Goal: Entertainment & Leisure: Consume media (video, audio)

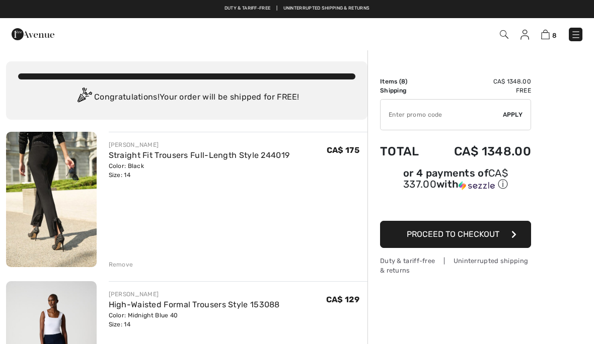
click at [39, 40] on img at bounding box center [33, 34] width 43 height 20
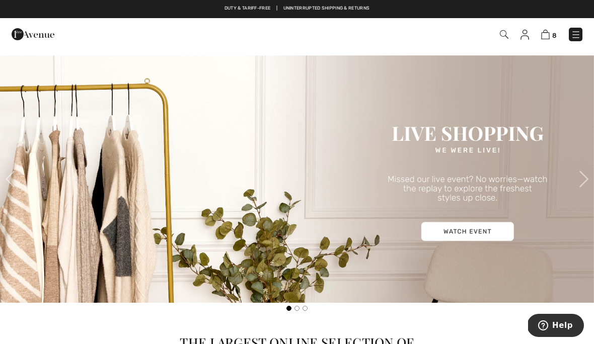
scroll to position [933, 0]
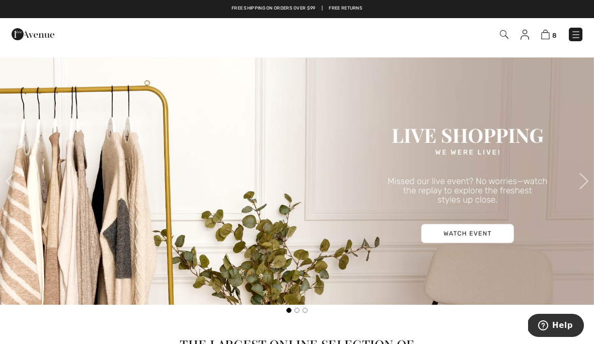
click at [471, 237] on img at bounding box center [297, 181] width 594 height 248
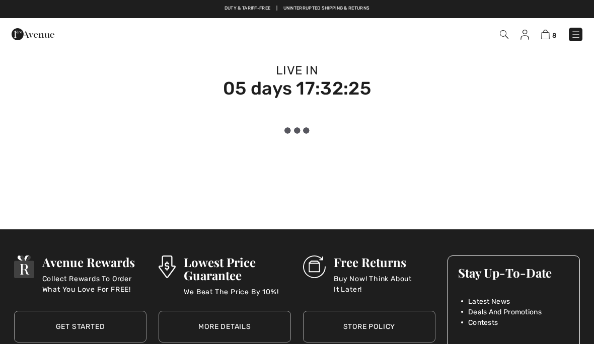
checkbox input "true"
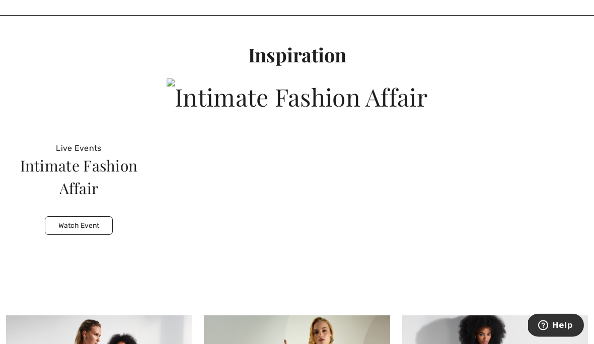
scroll to position [3184, 0]
click at [73, 216] on button "Watch Event" at bounding box center [79, 225] width 68 height 19
